Goal: Information Seeking & Learning: Understand process/instructions

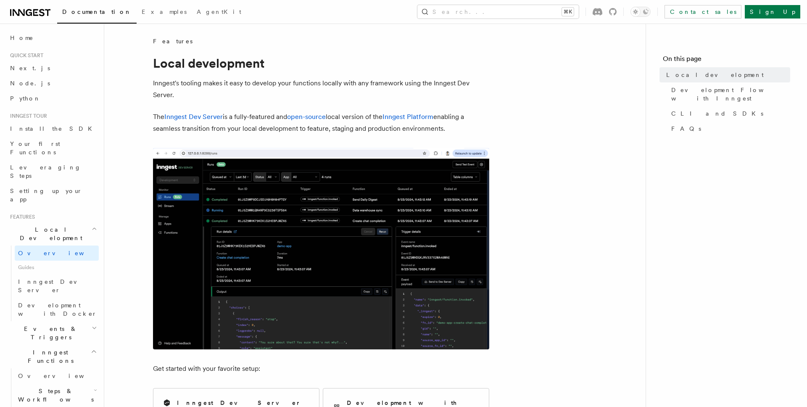
click at [436, 99] on p "Inngest's tooling makes it easy to develop your functions locally with any fram…" at bounding box center [321, 89] width 336 height 24
drag, startPoint x: 450, startPoint y: 129, endPoint x: 148, endPoint y: 109, distance: 303.0
copy p "The Inngest Dev Server is a fully-featured and open-source local version of the…"
click at [364, 93] on p "Inngest's tooling makes it easy to develop your functions locally with any fram…" at bounding box center [321, 89] width 336 height 24
